Goal: Task Accomplishment & Management: Use online tool/utility

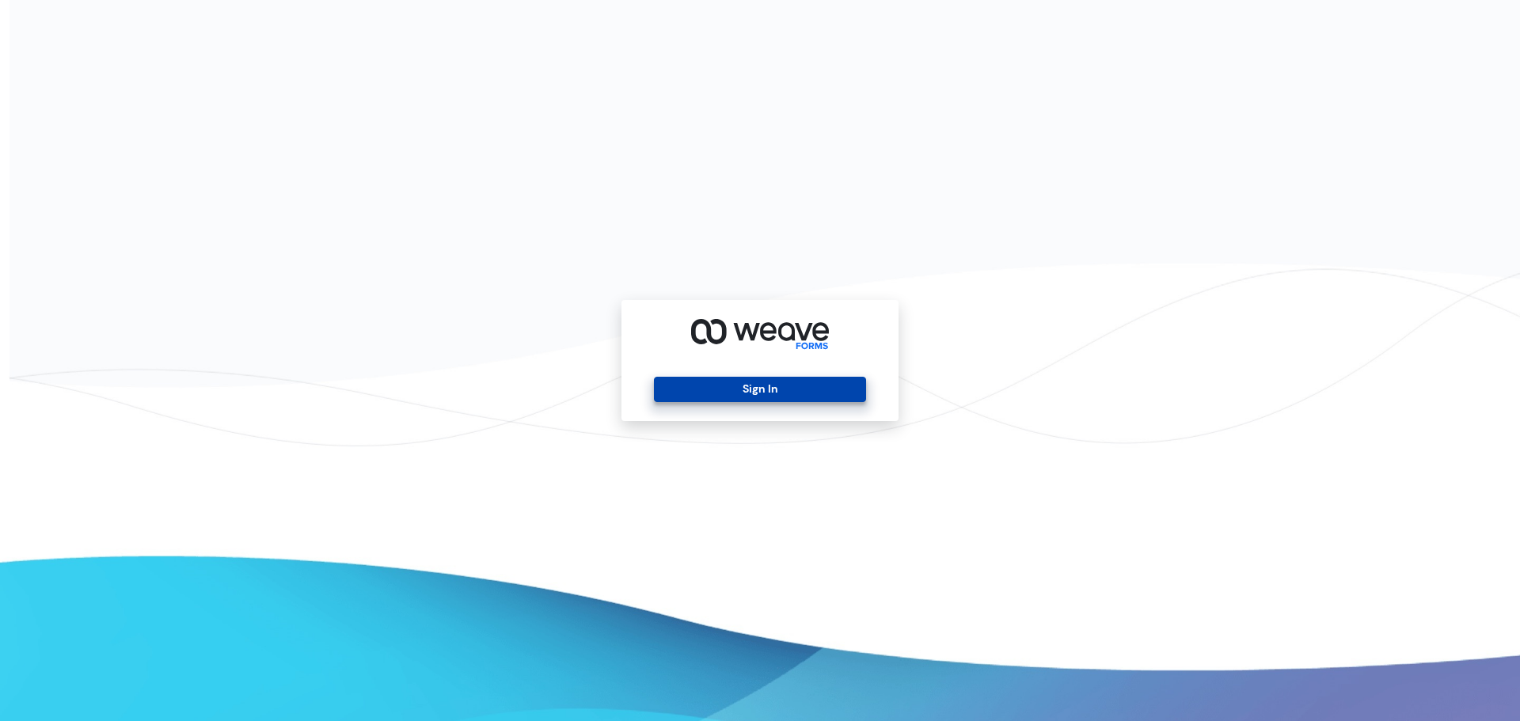
click at [763, 387] on button "Sign In" at bounding box center [759, 389] width 211 height 25
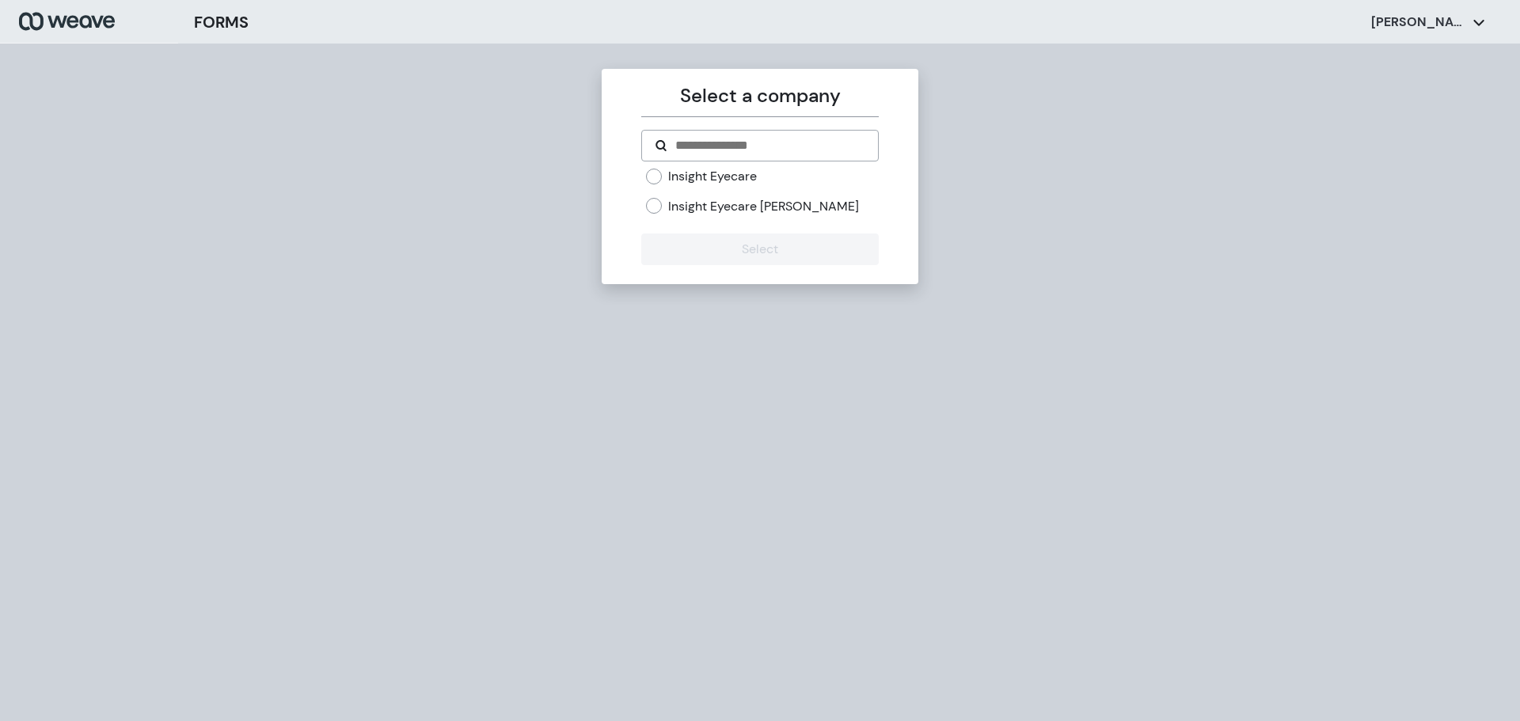
click at [739, 177] on label "Insight Eyecare" at bounding box center [712, 176] width 89 height 17
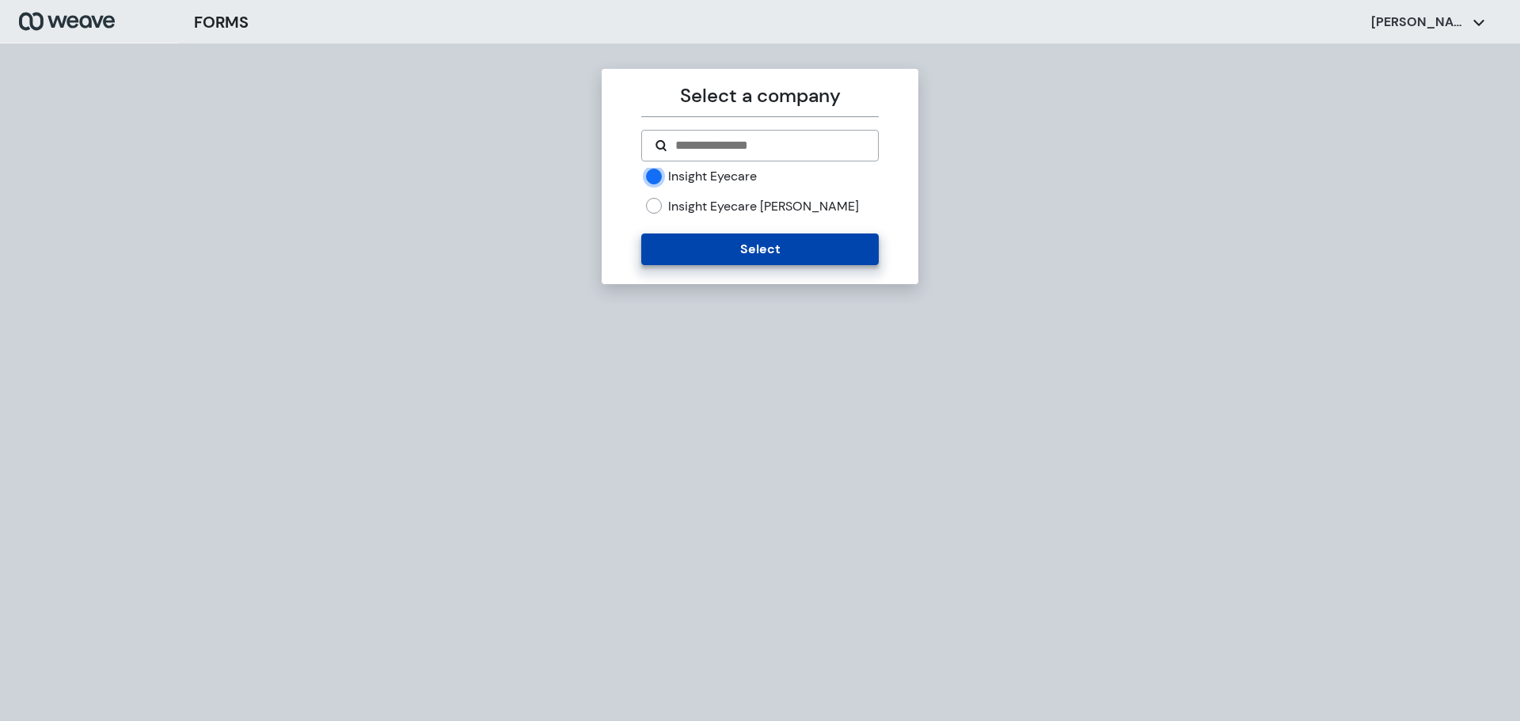
click at [740, 254] on button "Select" at bounding box center [759, 250] width 237 height 32
